Goal: Contribute content

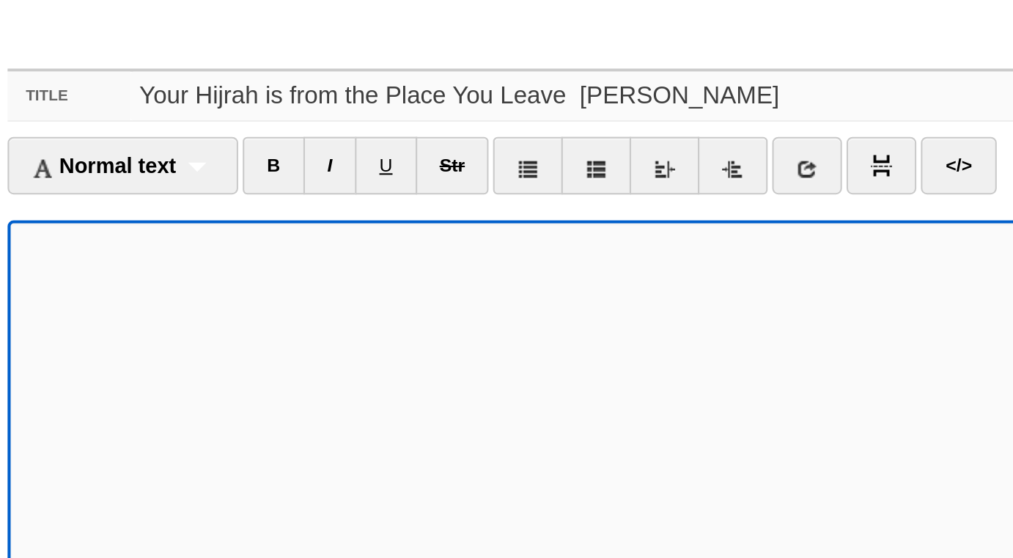
click at [416, 101] on input "Your Hijrah is from the Place You Leave [PERSON_NAME]" at bounding box center [536, 102] width 652 height 23
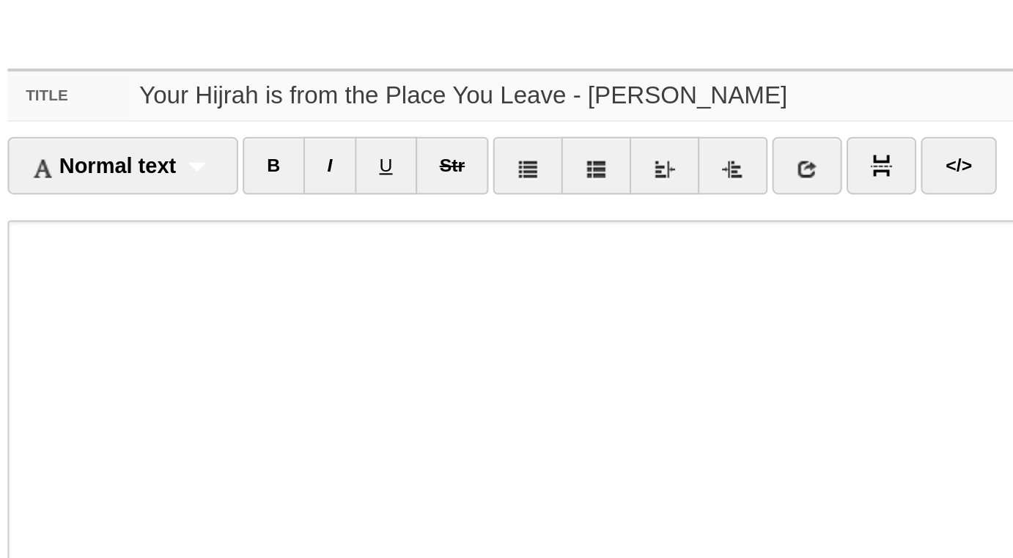
type input "Your Hijrah is from the Place You Leave - [PERSON_NAME]"
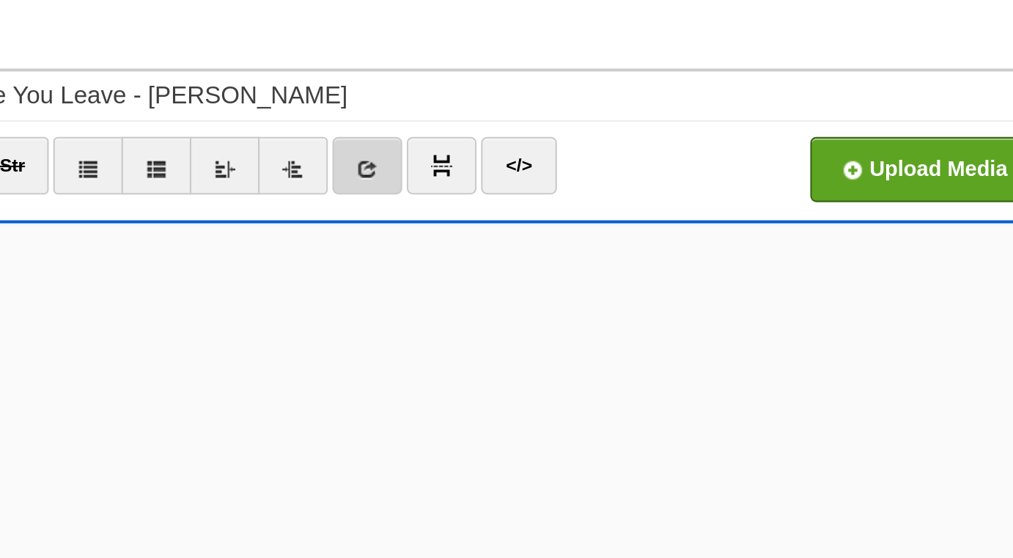
click at [545, 137] on link at bounding box center [537, 136] width 34 height 28
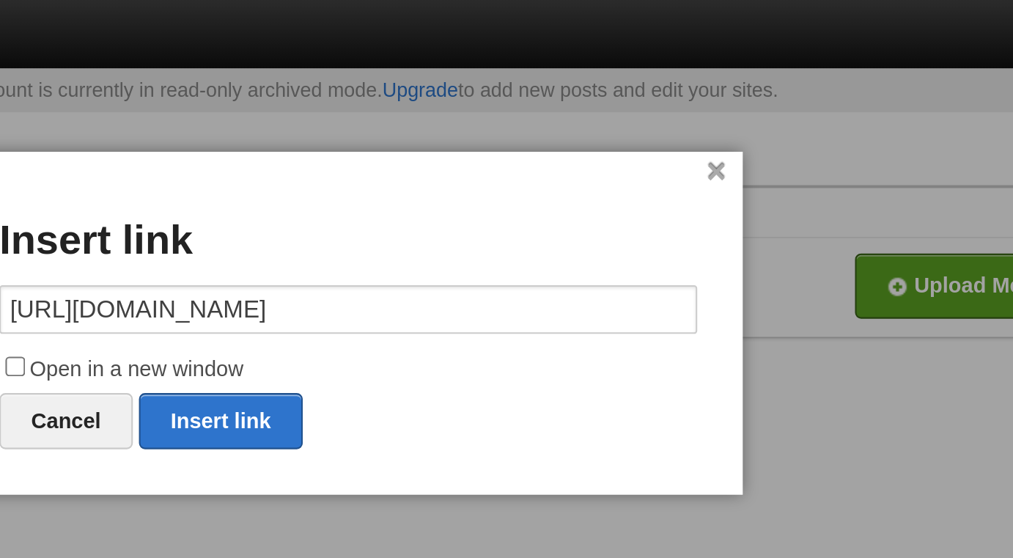
scroll to position [0, 125]
type input "[URL][DOMAIN_NAME]"
click at [452, 180] on label "Open in a new window" at bounding box center [506, 179] width 337 height 18
click at [350, 180] on input "Open in a new window" at bounding box center [346, 177] width 10 height 10
checkbox input "true"
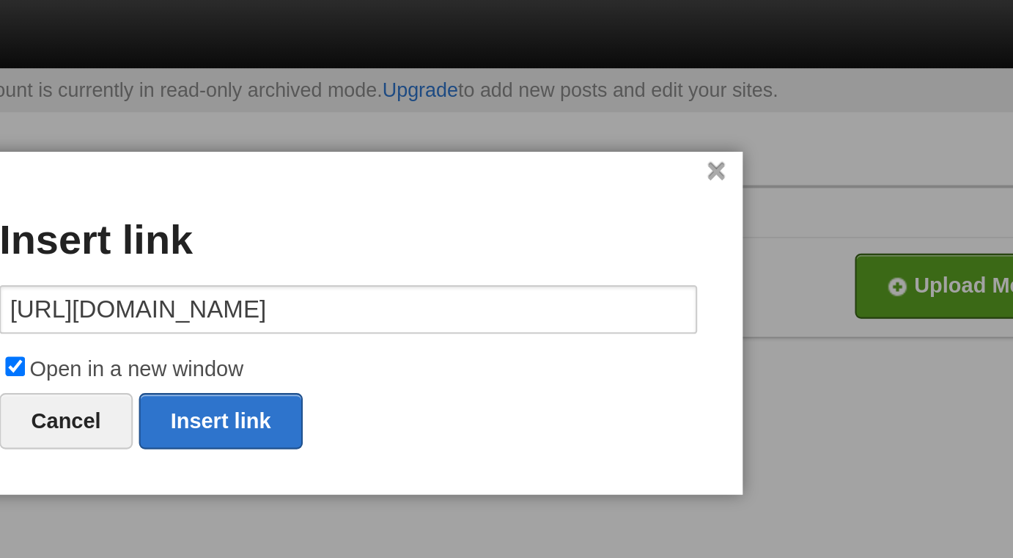
scroll to position [0, 0]
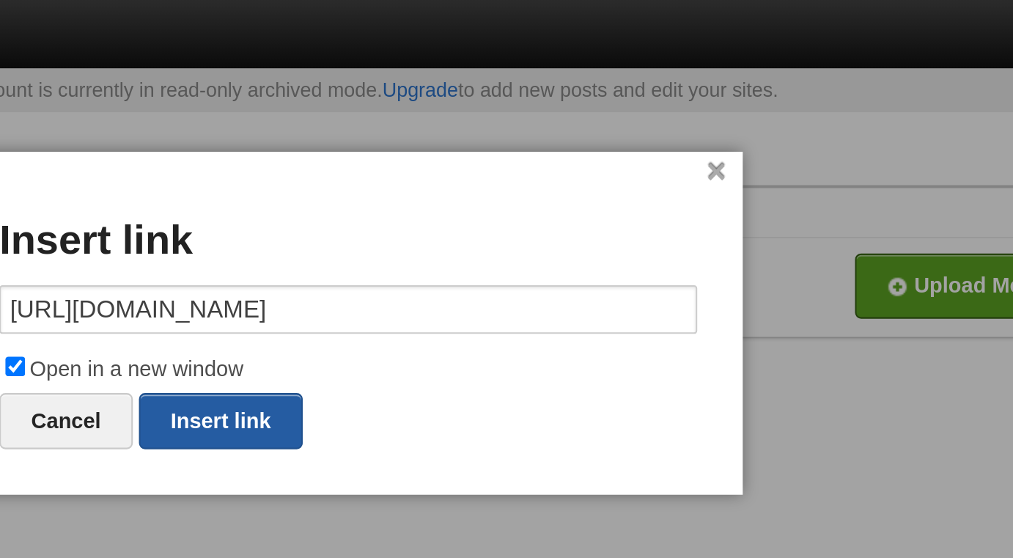
click at [463, 208] on link "Insert link" at bounding box center [444, 203] width 79 height 27
type input "https://"
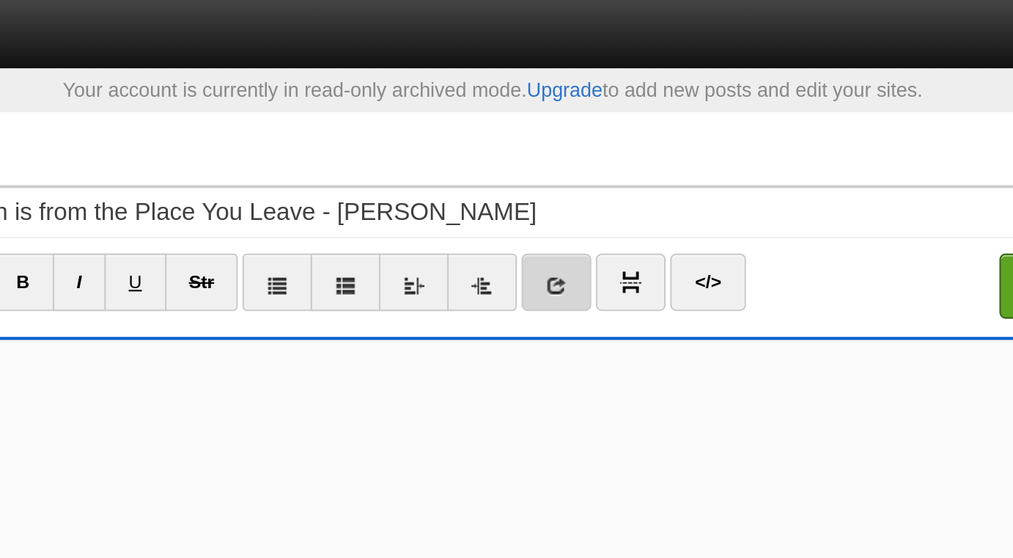
click at [540, 136] on icon at bounding box center [537, 138] width 10 height 10
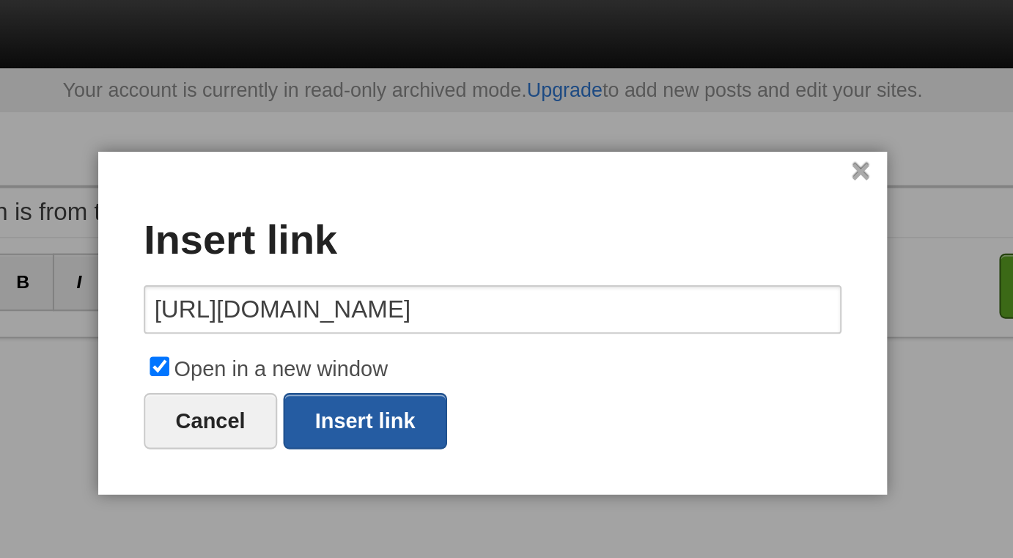
click at [471, 201] on link "Insert link" at bounding box center [444, 203] width 79 height 27
type input "https://"
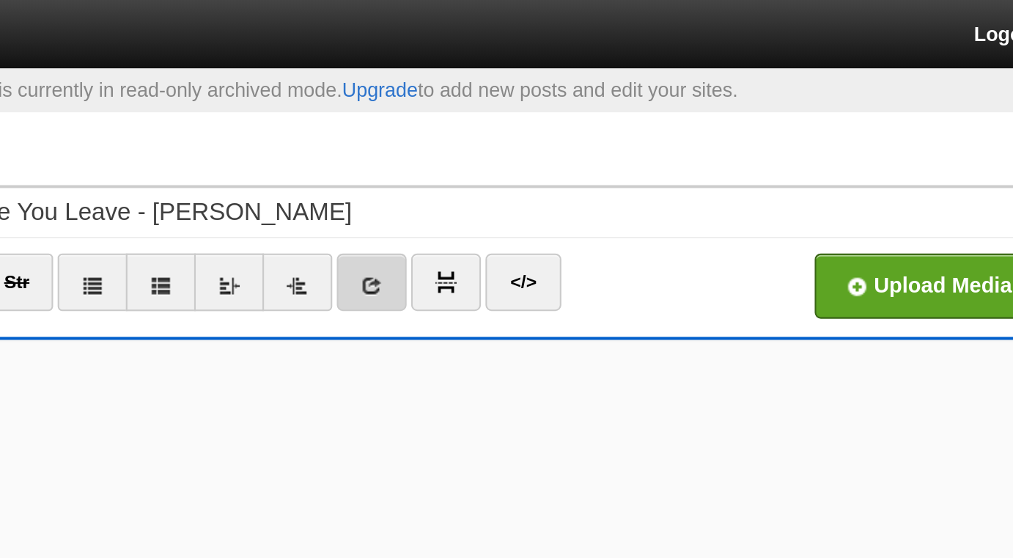
click at [542, 140] on icon at bounding box center [537, 138] width 10 height 10
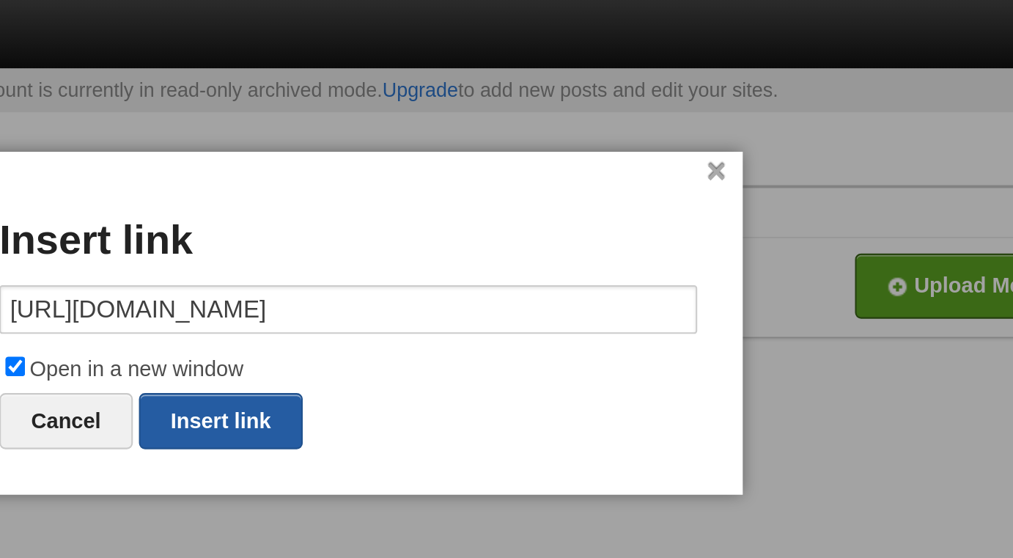
click at [470, 202] on link "Insert link" at bounding box center [444, 203] width 79 height 27
type input "https://"
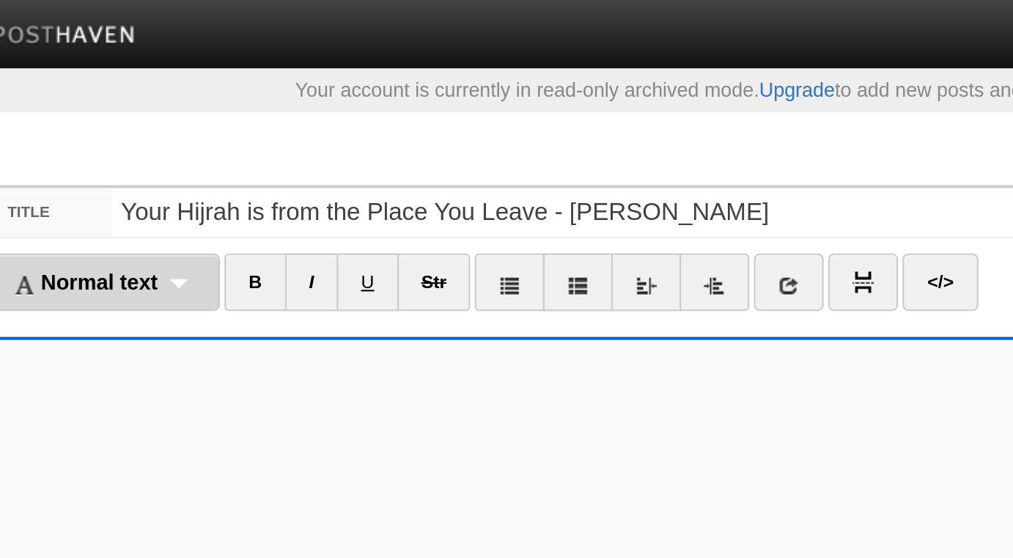
click at [242, 136] on div "Normal text Normal text Heading 1 Heading 2 Heading 3" at bounding box center [206, 136] width 111 height 28
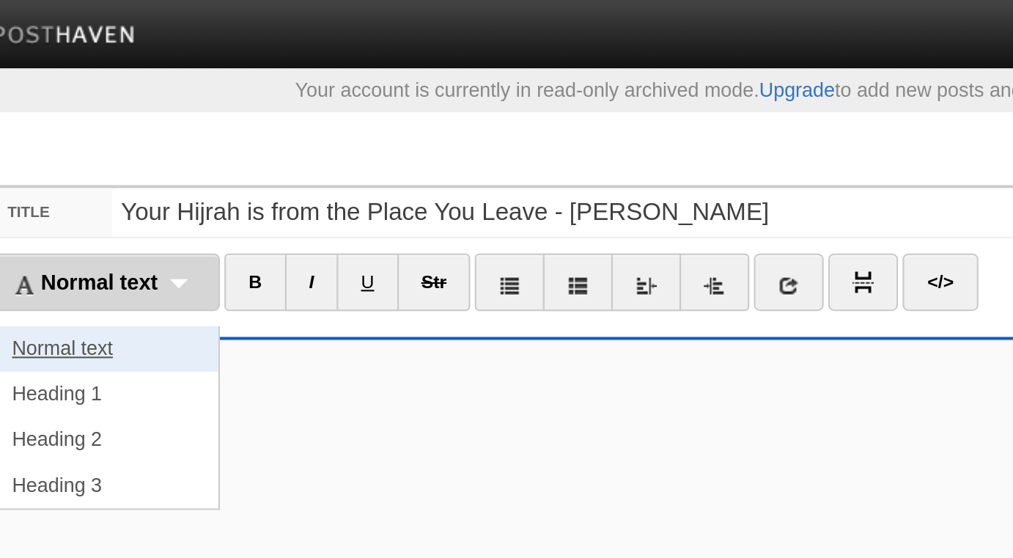
click at [237, 166] on link "Normal text" at bounding box center [207, 169] width 110 height 22
